Goal: Task Accomplishment & Management: Complete application form

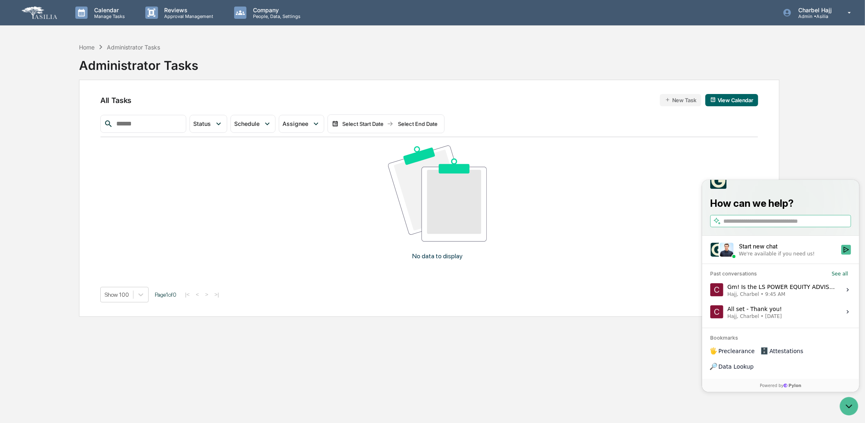
click at [671, 98] on button "New Task" at bounding box center [680, 100] width 41 height 12
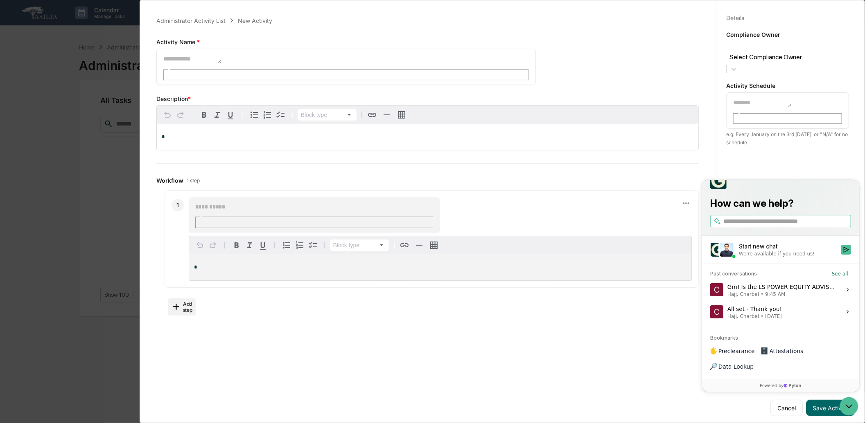
click at [793, 146] on div "Details Save Cancel Compliance Owner Select Compliance Owner Activity Schedule …" at bounding box center [787, 219] width 143 height 443
click at [784, 406] on button "Cancel" at bounding box center [786, 408] width 32 height 16
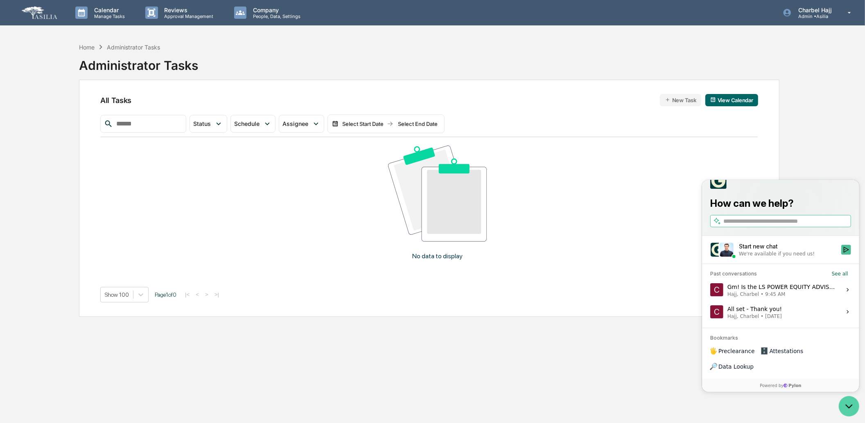
drag, startPoint x: 845, startPoint y: 405, endPoint x: 843, endPoint y: 396, distance: 9.3
click at [845, 405] on icon "Open customer support" at bounding box center [848, 406] width 20 height 20
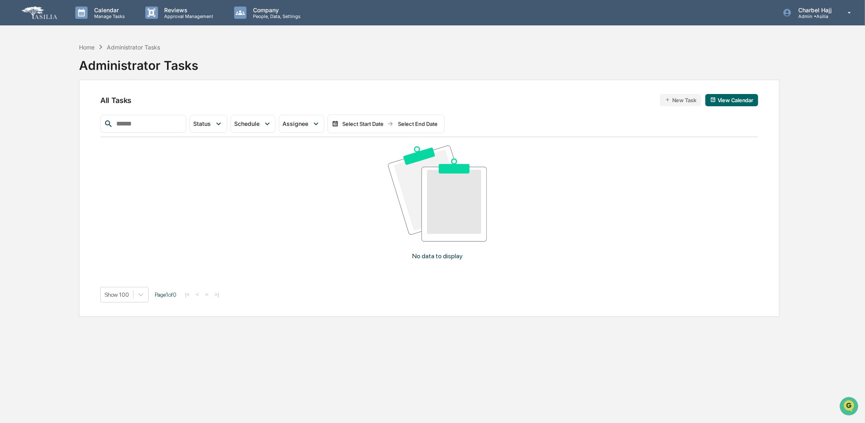
click at [686, 101] on button "New Task" at bounding box center [680, 100] width 41 height 12
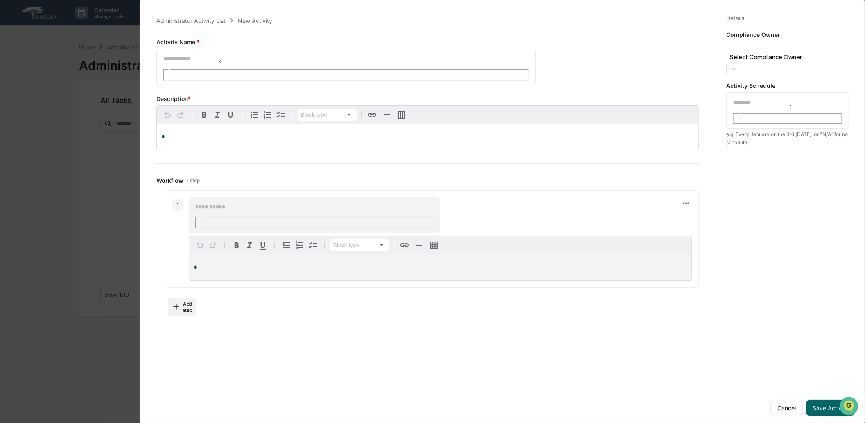
click at [775, 49] on div at bounding box center [787, 47] width 115 height 9
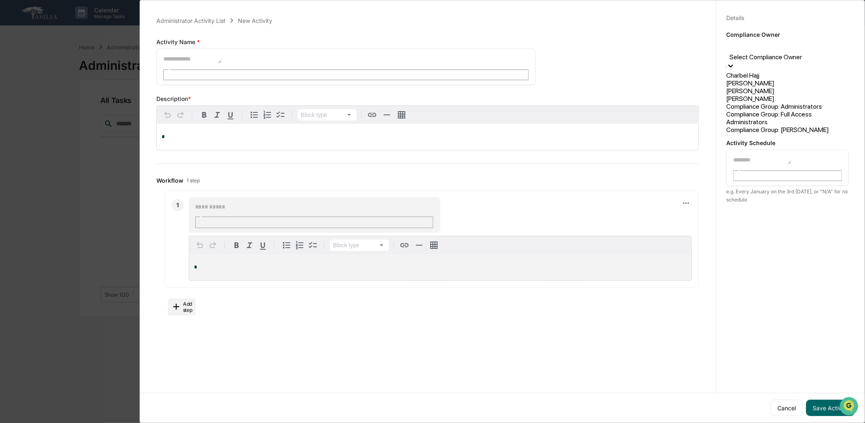
click at [772, 134] on div "Compliance Group: [PERSON_NAME]" at bounding box center [787, 130] width 123 height 8
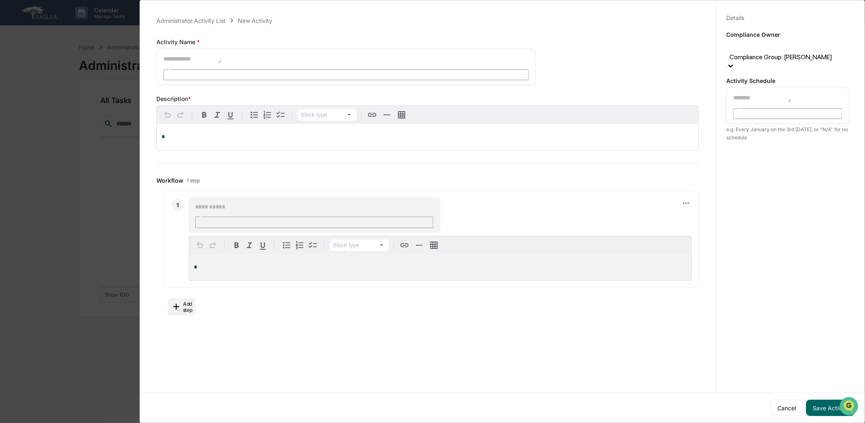
click at [768, 92] on textarea at bounding box center [761, 97] width 59 height 10
click at [295, 255] on div "*" at bounding box center [440, 268] width 502 height 26
click at [681, 199] on icon at bounding box center [685, 203] width 9 height 9
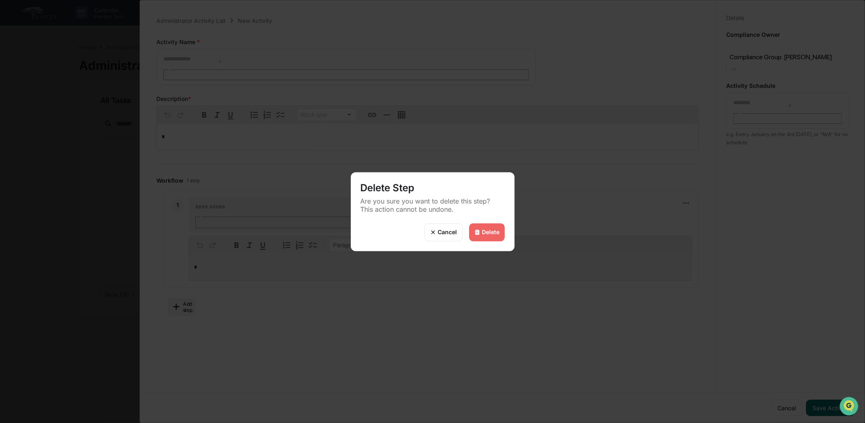
click at [438, 232] on div "Cancel" at bounding box center [447, 232] width 19 height 7
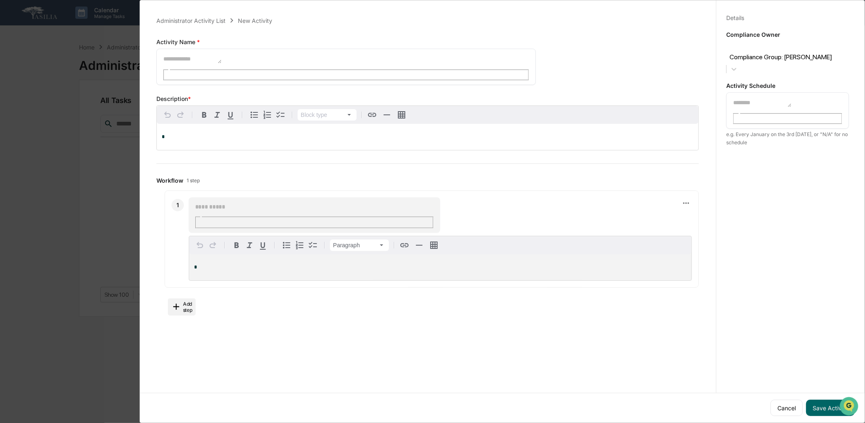
click at [234, 265] on p "*" at bounding box center [440, 268] width 492 height 6
drag, startPoint x: 234, startPoint y: 234, endPoint x: 143, endPoint y: 236, distance: 91.3
click at [142, 238] on div "Administrator Activity List New Activity Activity Name * * ​ Save Cancel Descri…" at bounding box center [502, 211] width 725 height 423
click at [791, 404] on button "Cancel" at bounding box center [786, 408] width 32 height 16
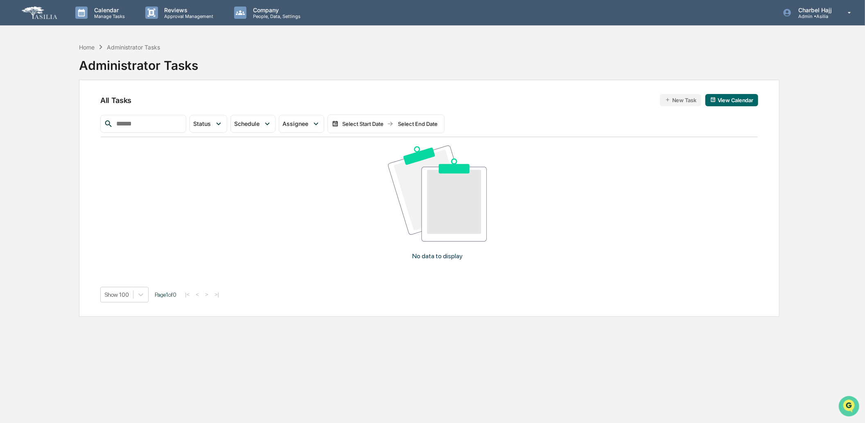
click at [851, 408] on icon "Open customer support" at bounding box center [848, 416] width 20 height 20
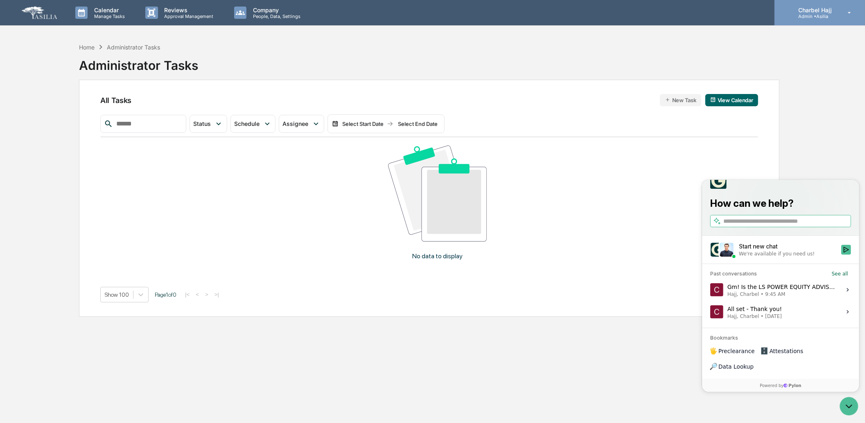
click at [845, 14] on icon at bounding box center [849, 13] width 14 height 8
